Goal: Navigation & Orientation: Find specific page/section

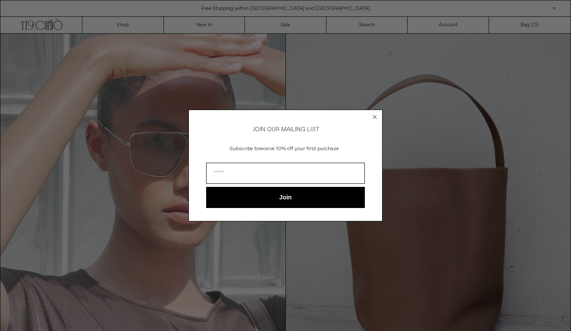
click at [376, 115] on circle "Close dialog" at bounding box center [375, 117] width 8 height 8
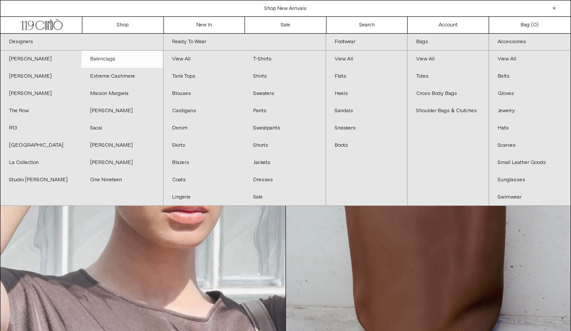
click at [107, 57] on link "Balenciaga" at bounding box center [122, 58] width 81 height 17
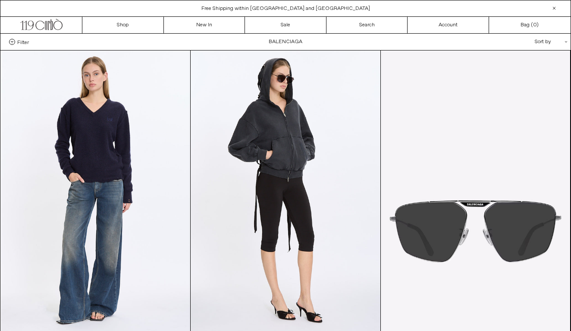
click at [22, 43] on span "Filter" at bounding box center [23, 42] width 12 height 6
click at [0, 0] on select "**********" at bounding box center [0, 0] width 0 height 0
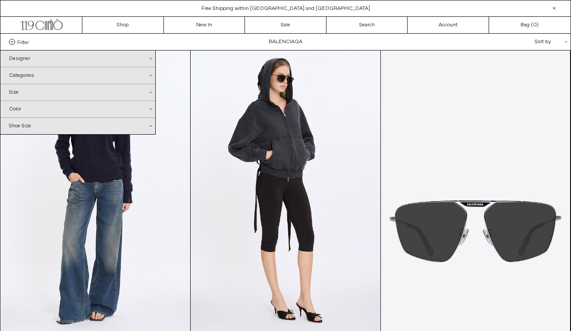
click at [31, 56] on div "Designer .cls-1{fill:#231f20}" at bounding box center [77, 58] width 155 height 16
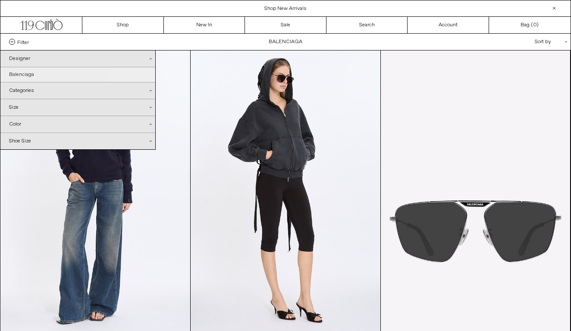
click at [24, 72] on link "Balenciaga" at bounding box center [77, 74] width 155 height 15
click at [68, 57] on div "Designer .cls-1{fill:#231f20}" at bounding box center [77, 58] width 155 height 17
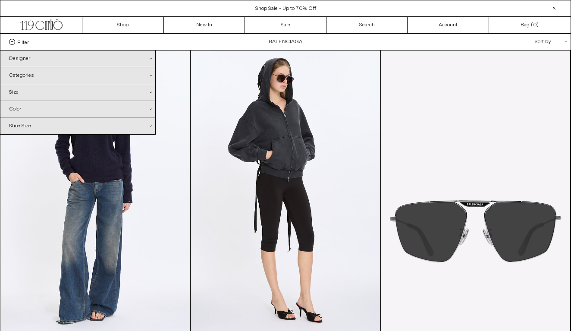
click at [148, 59] on div "Designer .cls-1{fill:#231f20}" at bounding box center [77, 58] width 155 height 16
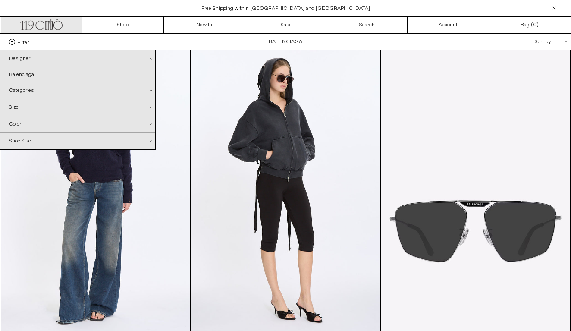
click at [53, 25] on icon ".cls-1, .cls-2 { fill: #231f20; stroke: #231f20; stroke-miterlimit: 10; stroke-…" at bounding box center [41, 23] width 42 height 13
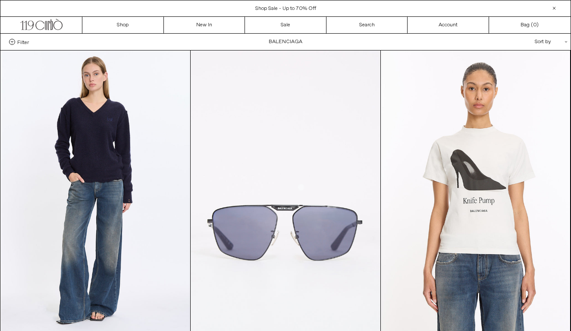
click at [450, 44] on div "Filter Designer .cls-1{fill:#231f20} Balenciaga Categories .cls-1{fill:#231f20}…" at bounding box center [285, 42] width 570 height 16
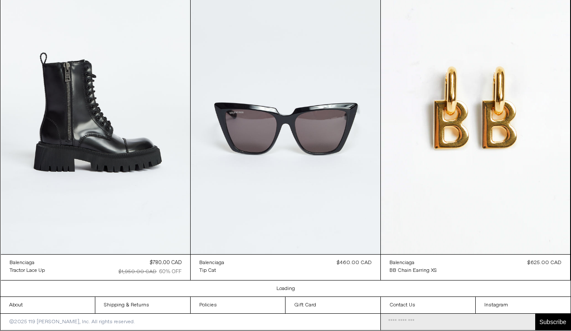
scroll to position [2257, 0]
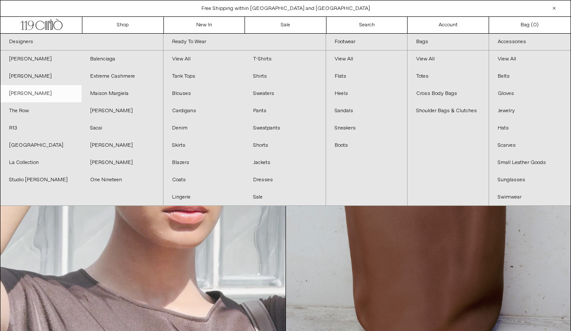
click at [29, 94] on link "[PERSON_NAME]" at bounding box center [40, 93] width 81 height 17
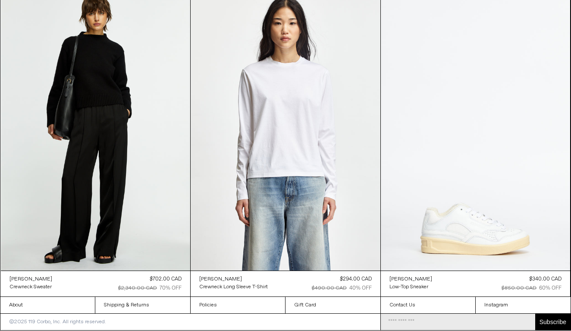
scroll to position [2238, 0]
